Goal: Task Accomplishment & Management: Use online tool/utility

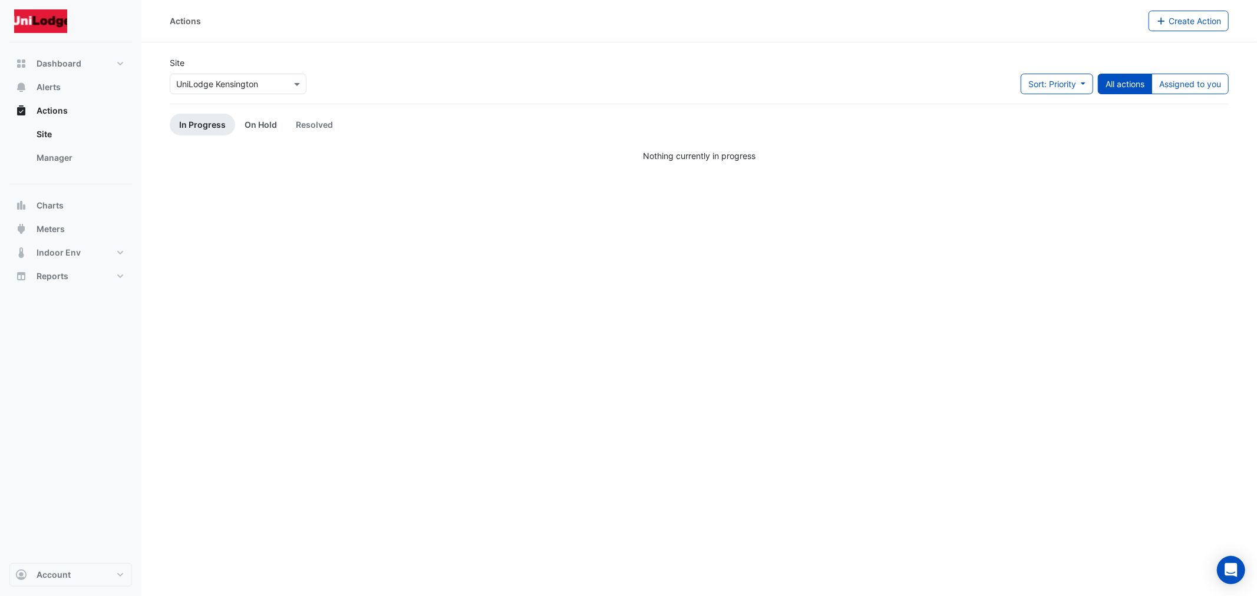
click at [242, 125] on link "On Hold" at bounding box center [260, 125] width 51 height 22
click at [51, 87] on span "Alerts" at bounding box center [49, 87] width 24 height 12
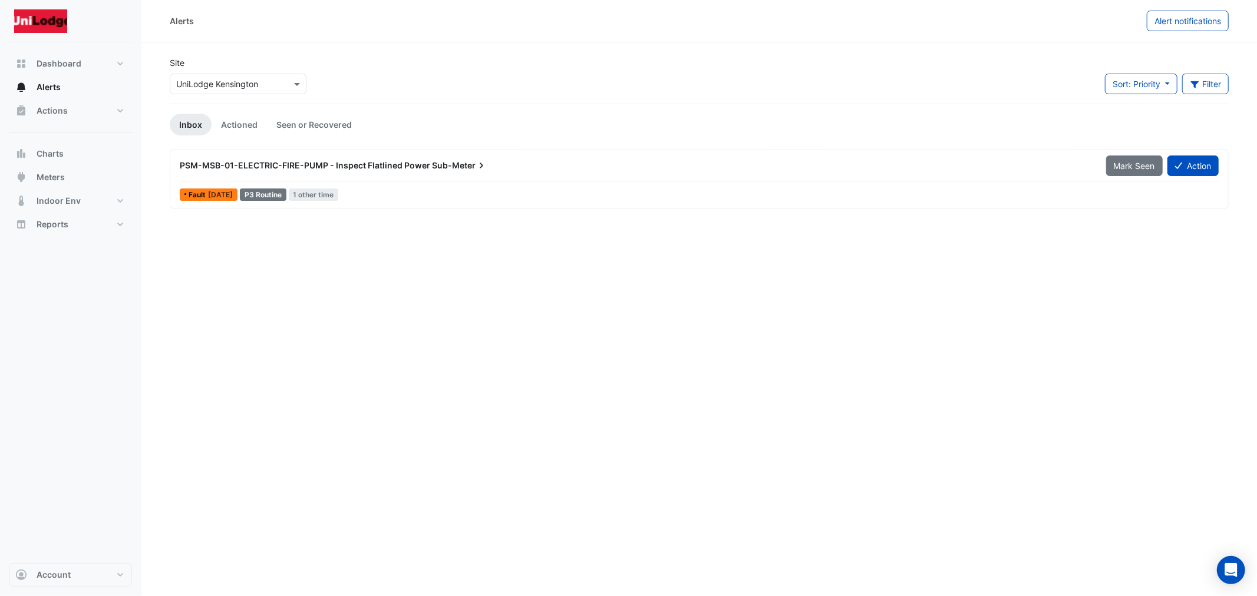
drag, startPoint x: 466, startPoint y: 167, endPoint x: 1172, endPoint y: 190, distance: 705.9
click at [838, 190] on div "PSM-MSB-01-ELECTRIC-FIRE-PUMP - Inspect Flatlined Power Sub-Meter Mark Seen Act…" at bounding box center [699, 179] width 1049 height 48
click at [1192, 164] on button "Action" at bounding box center [1193, 166] width 51 height 21
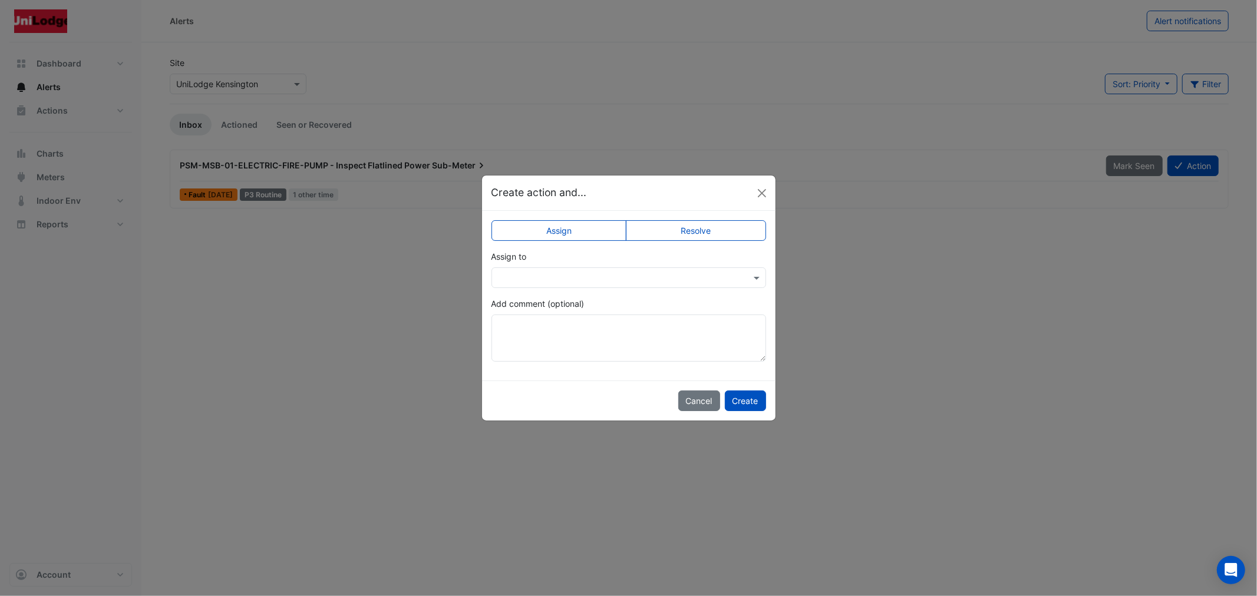
click at [712, 226] on label "Resolve" at bounding box center [696, 230] width 140 height 21
click at [741, 402] on button "Create" at bounding box center [745, 401] width 41 height 21
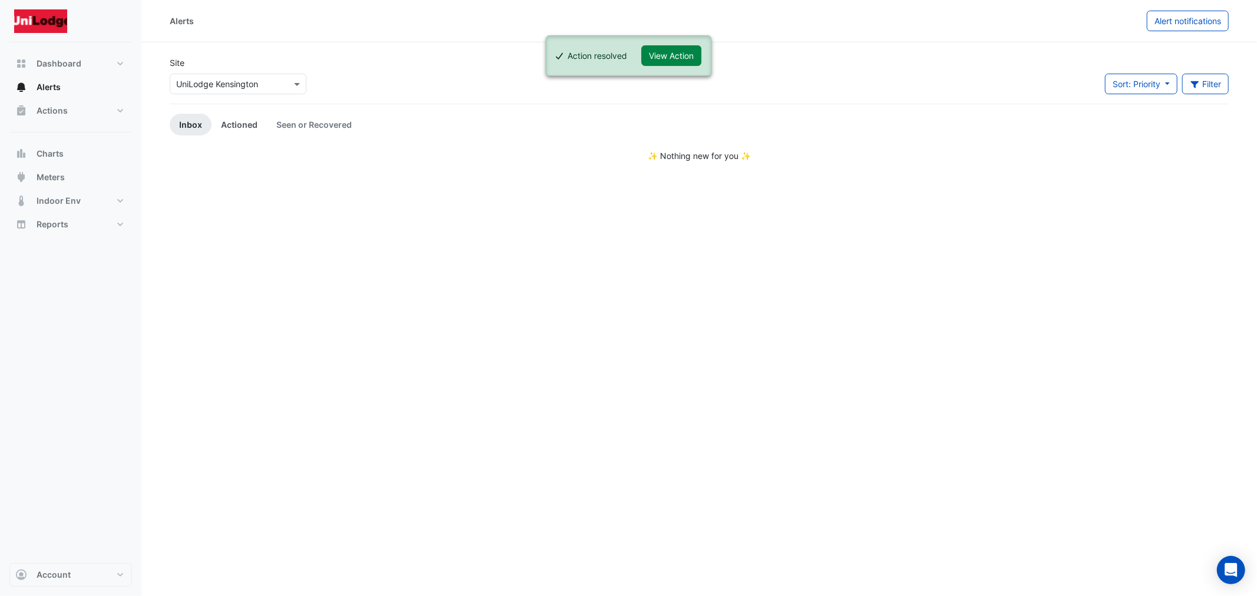
click at [228, 126] on link "Actioned" at bounding box center [239, 125] width 55 height 22
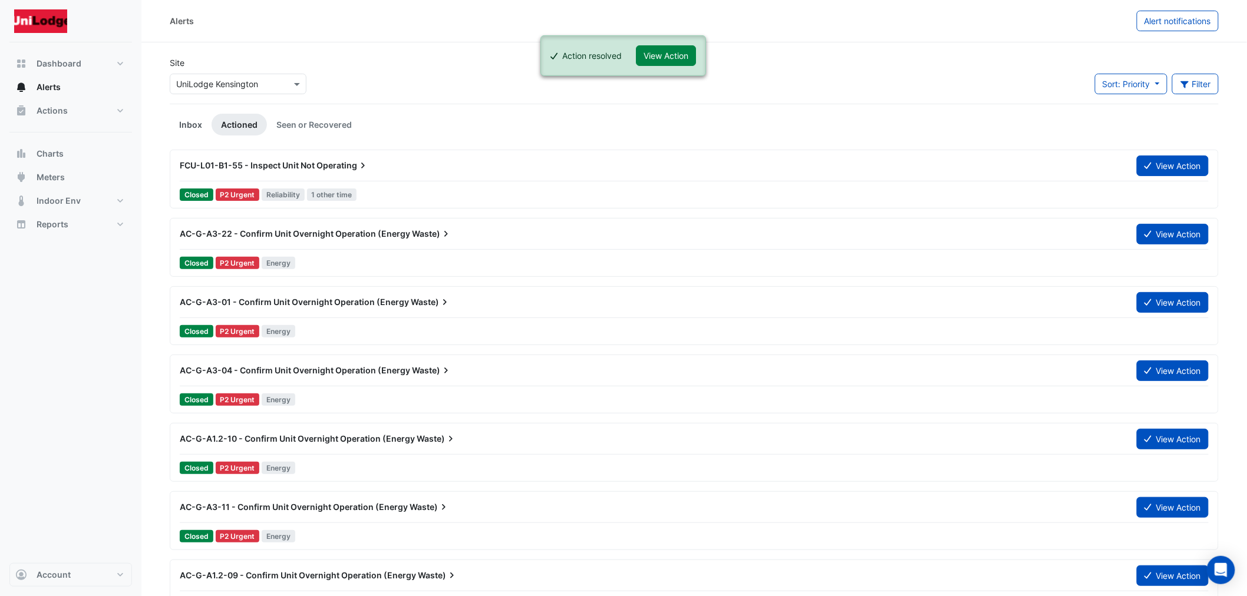
click at [199, 125] on link "Inbox" at bounding box center [191, 125] width 42 height 22
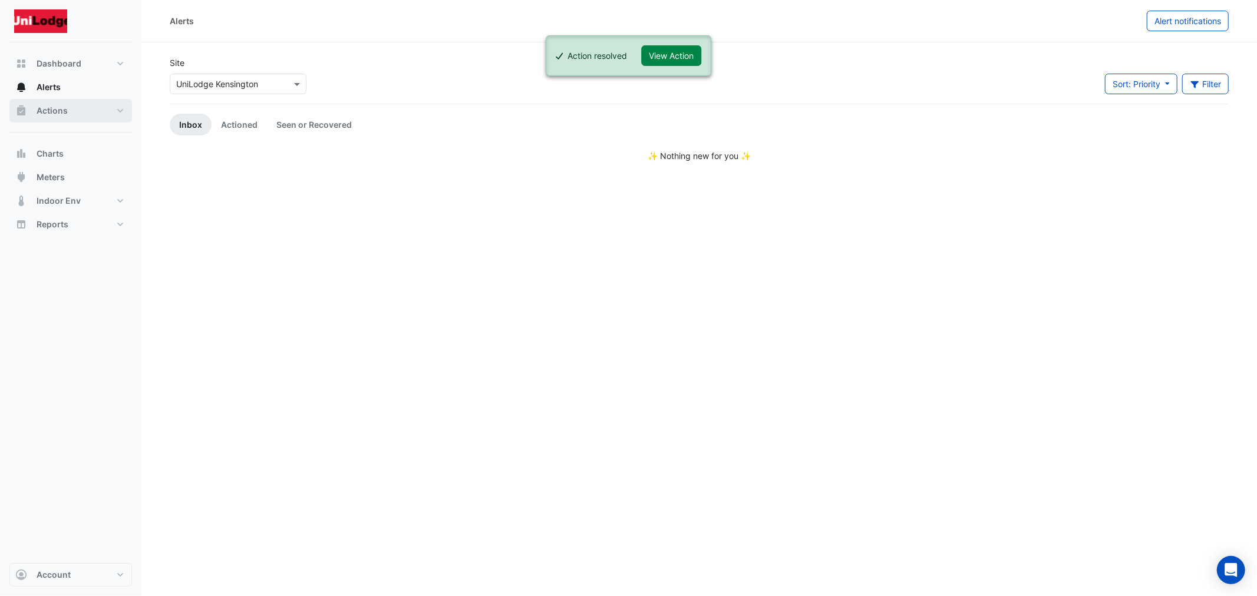
click at [67, 101] on button "Actions" at bounding box center [70, 111] width 123 height 24
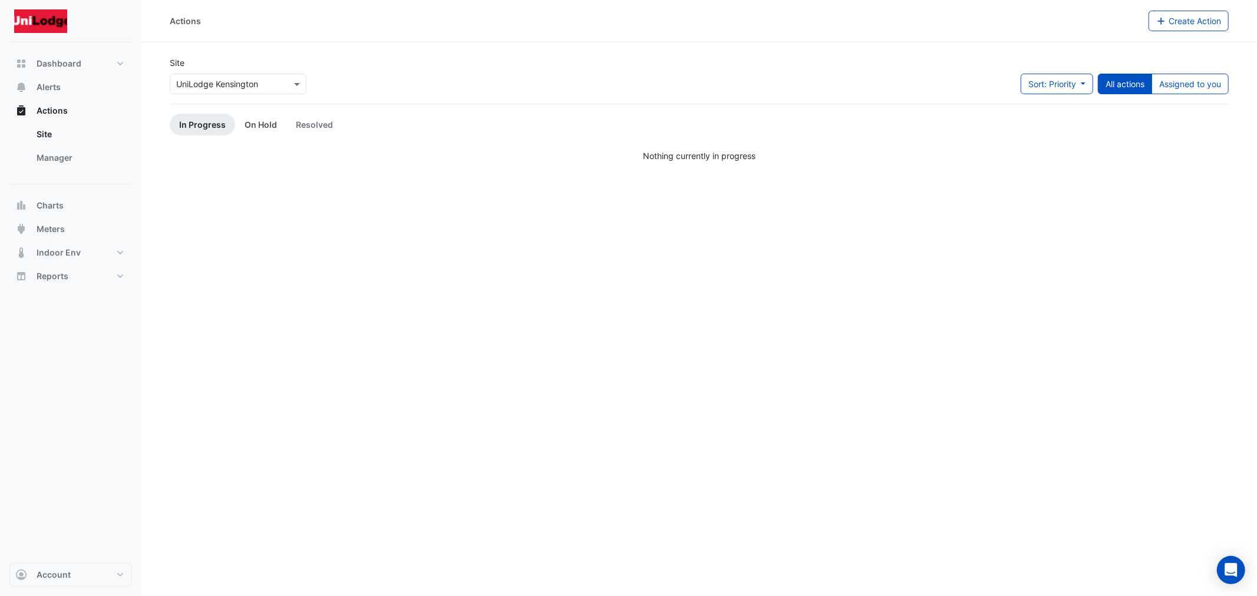
click at [279, 125] on link "On Hold" at bounding box center [260, 125] width 51 height 22
click at [203, 128] on link "In Progress" at bounding box center [202, 125] width 65 height 22
